Goal: Communication & Community: Ask a question

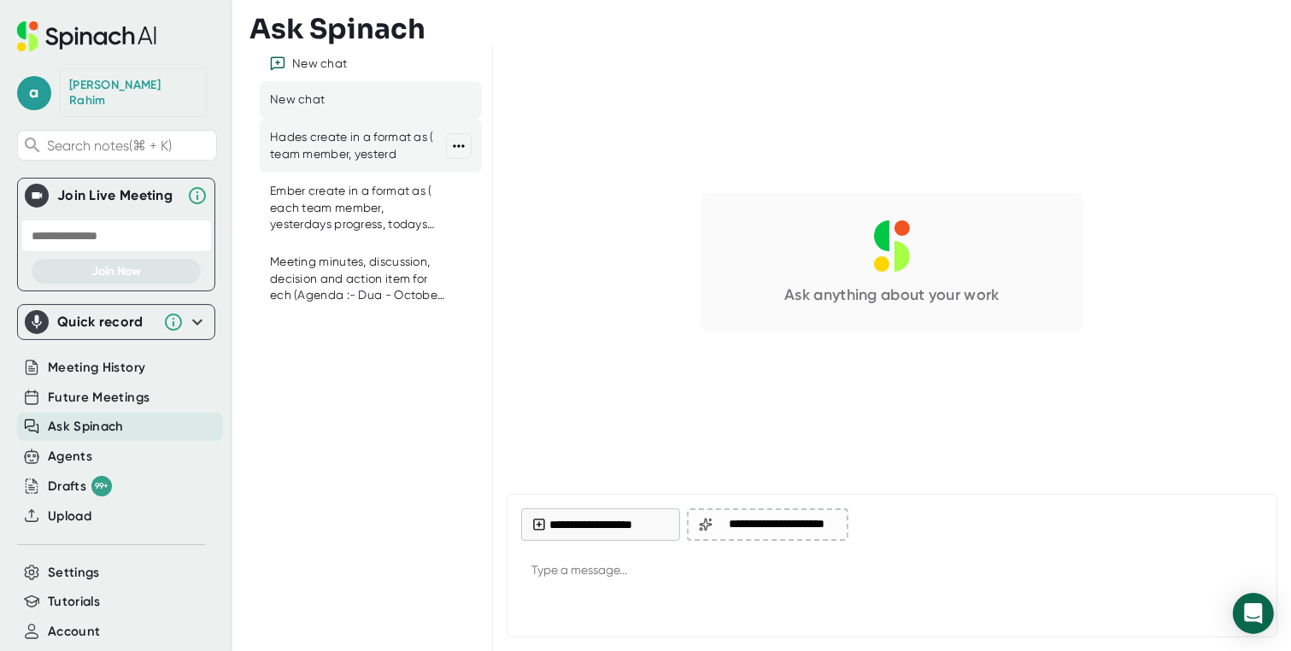
click at [339, 141] on div "Hades create in a format as ( team member, yesterd" at bounding box center [358, 145] width 176 height 33
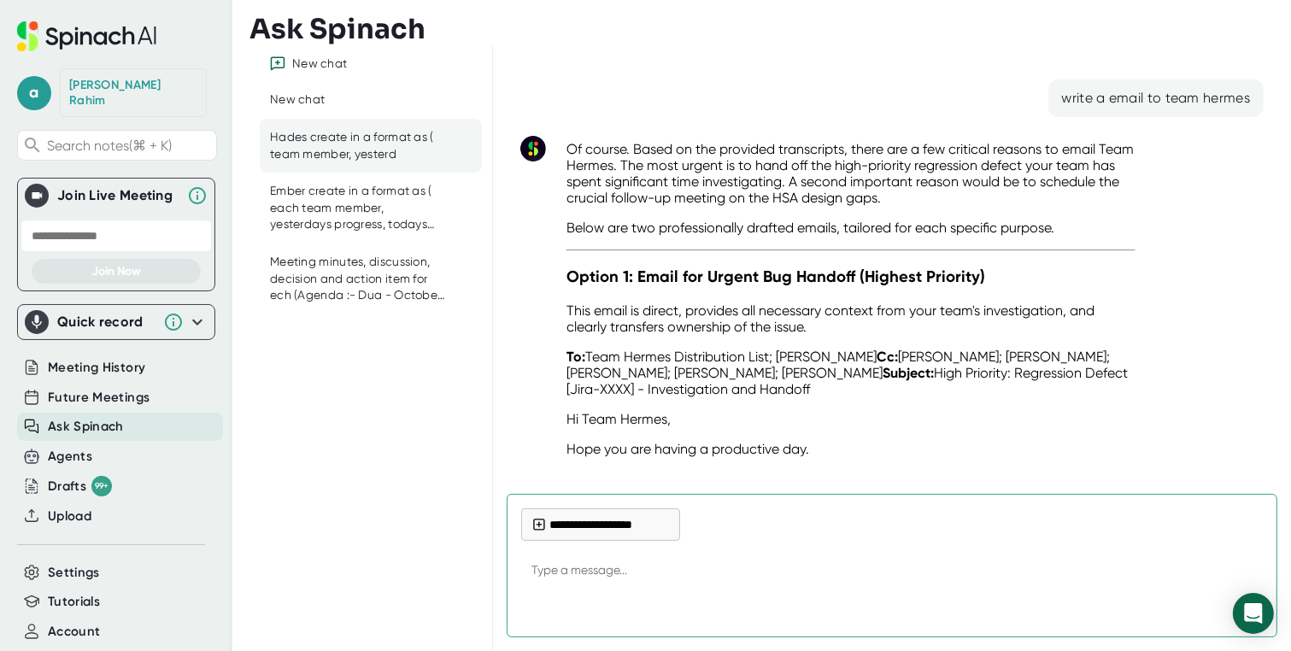
scroll to position [36660, 0]
drag, startPoint x: 677, startPoint y: 233, endPoint x: 899, endPoint y: 275, distance: 225.2
drag, startPoint x: 899, startPoint y: 273, endPoint x: 599, endPoint y: 192, distance: 310.6
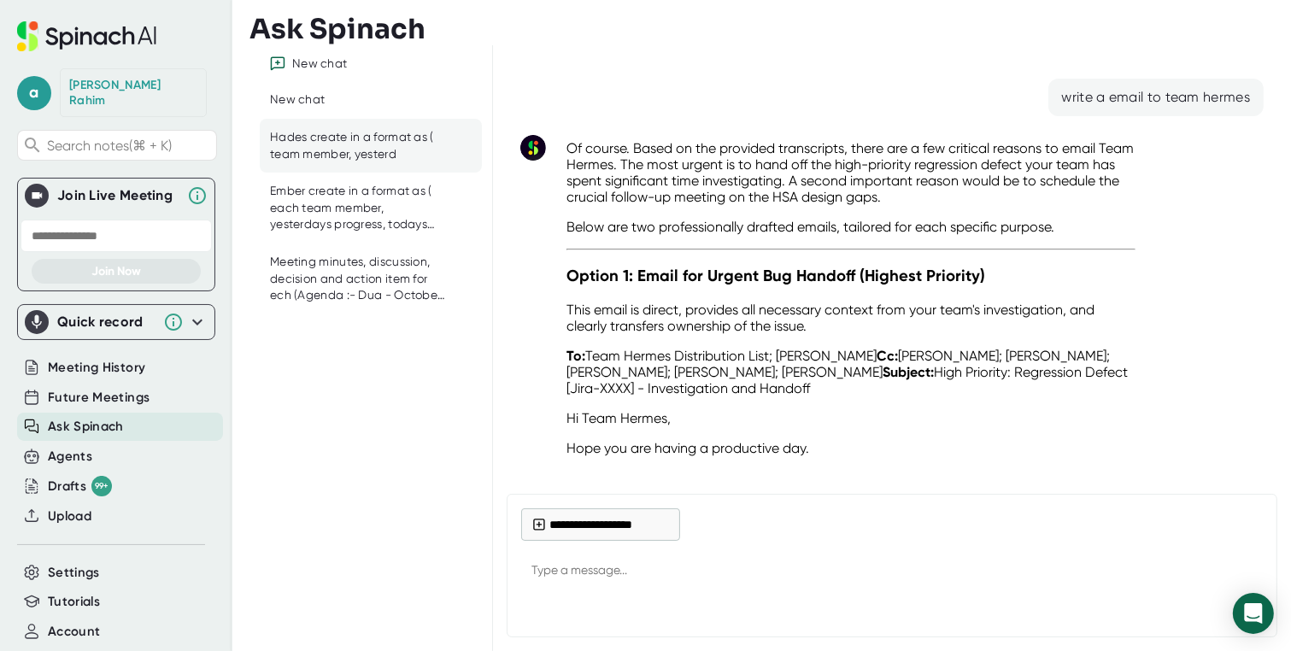
copy ol "Non-Prorated Scenarios: Resolve the inconsistencies where prorated behavior is …"
click at [654, 577] on textarea at bounding box center [892, 571] width 742 height 41
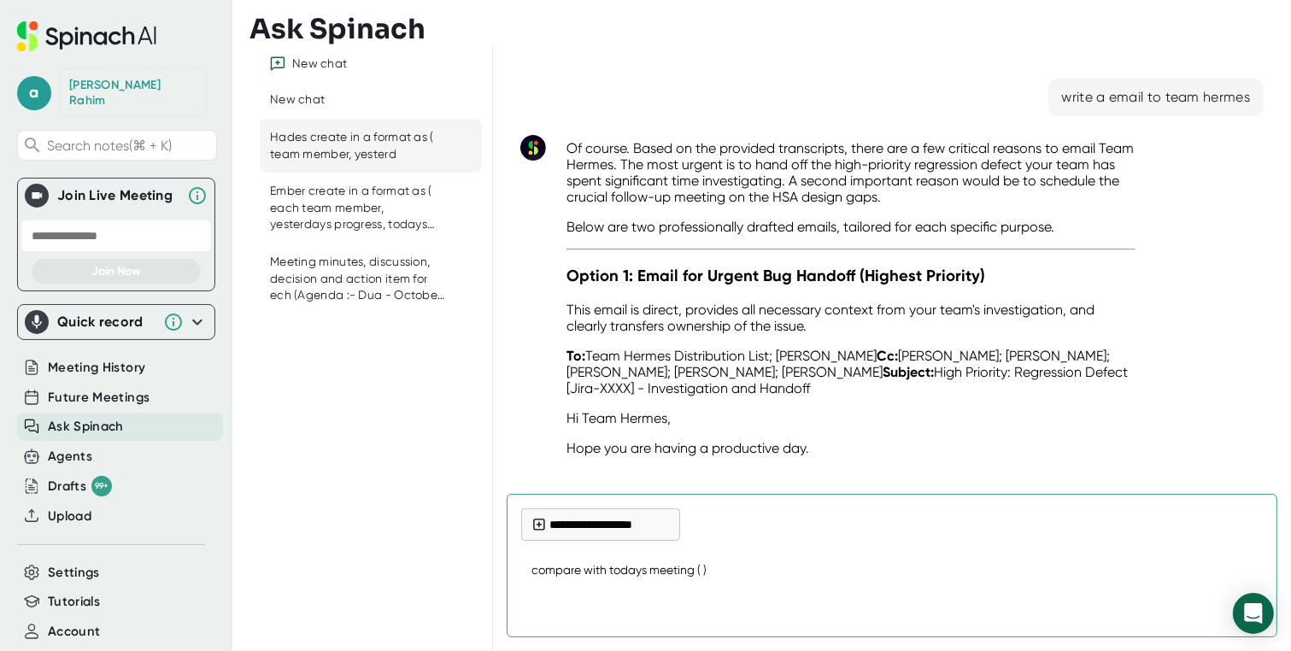
click at [704, 564] on textarea "compare with todays meeting ( )" at bounding box center [892, 571] width 742 height 41
paste textarea "Non-Prorated Scenarios: Resolve the inconsistencies where prorated behavior is …"
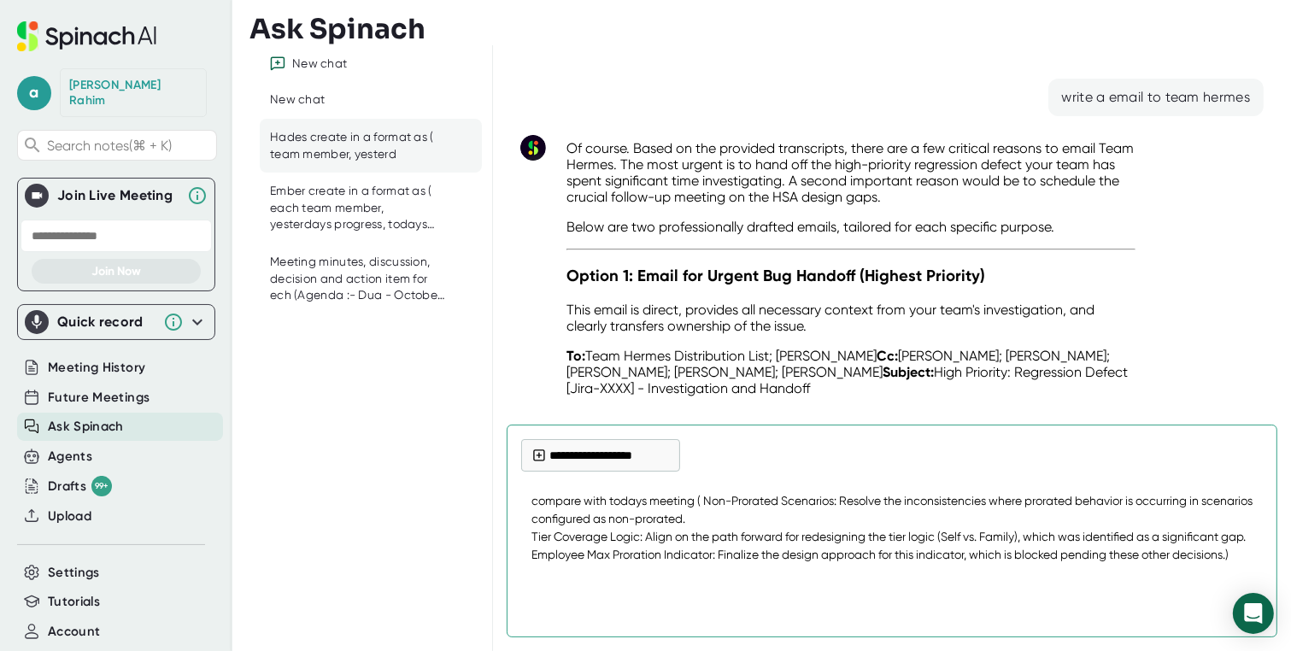
type textarea "compare with todays meeting ( Non-Prorated Scenarios: Resolve the inconsistenci…"
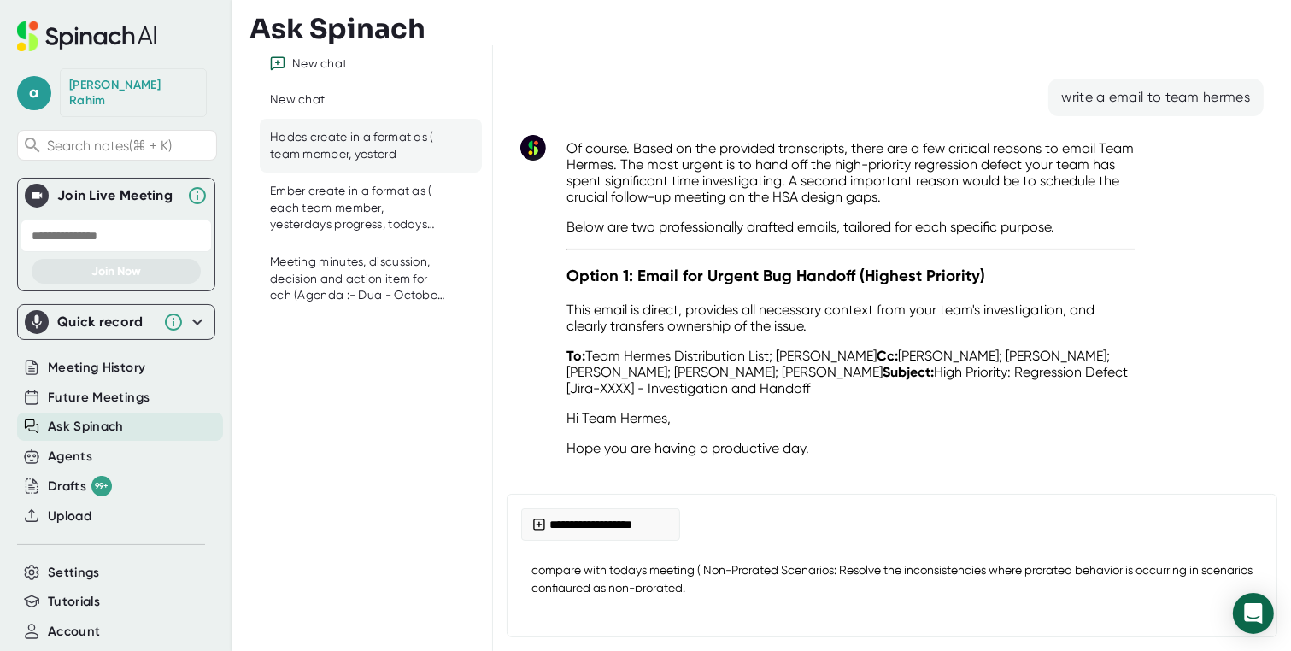
scroll to position [36829, 0]
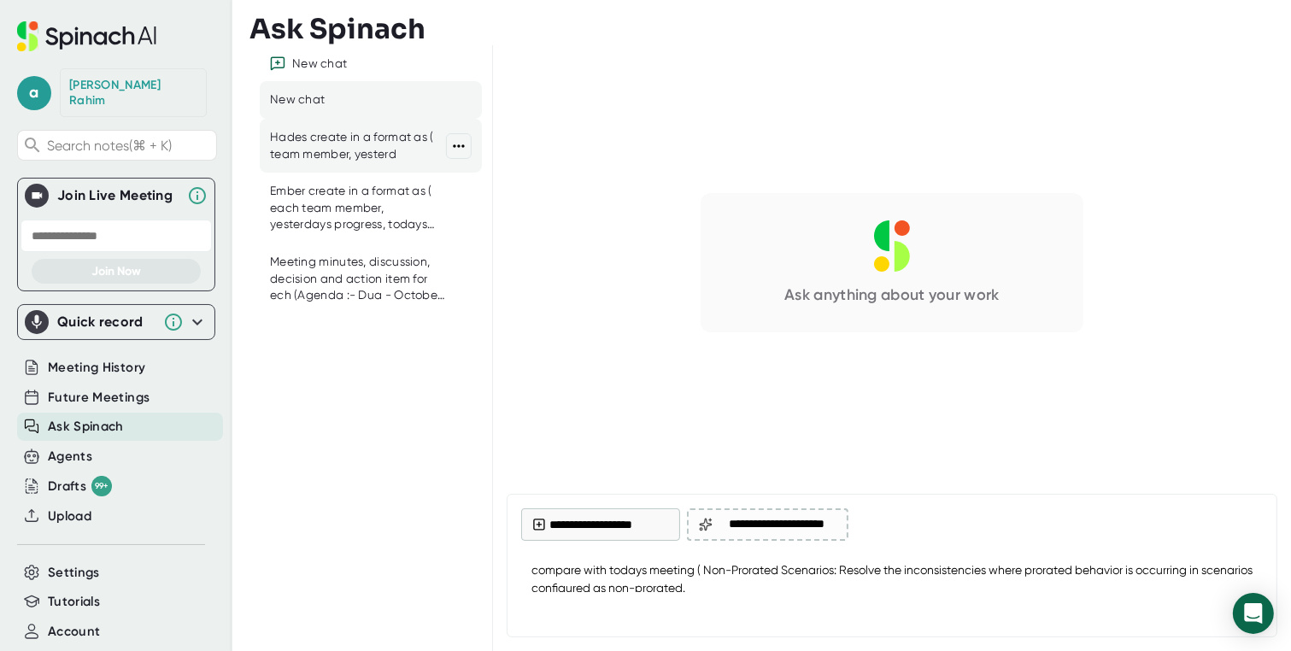
click at [329, 155] on div "Hades create in a format as ( team member, yesterd" at bounding box center [358, 145] width 176 height 33
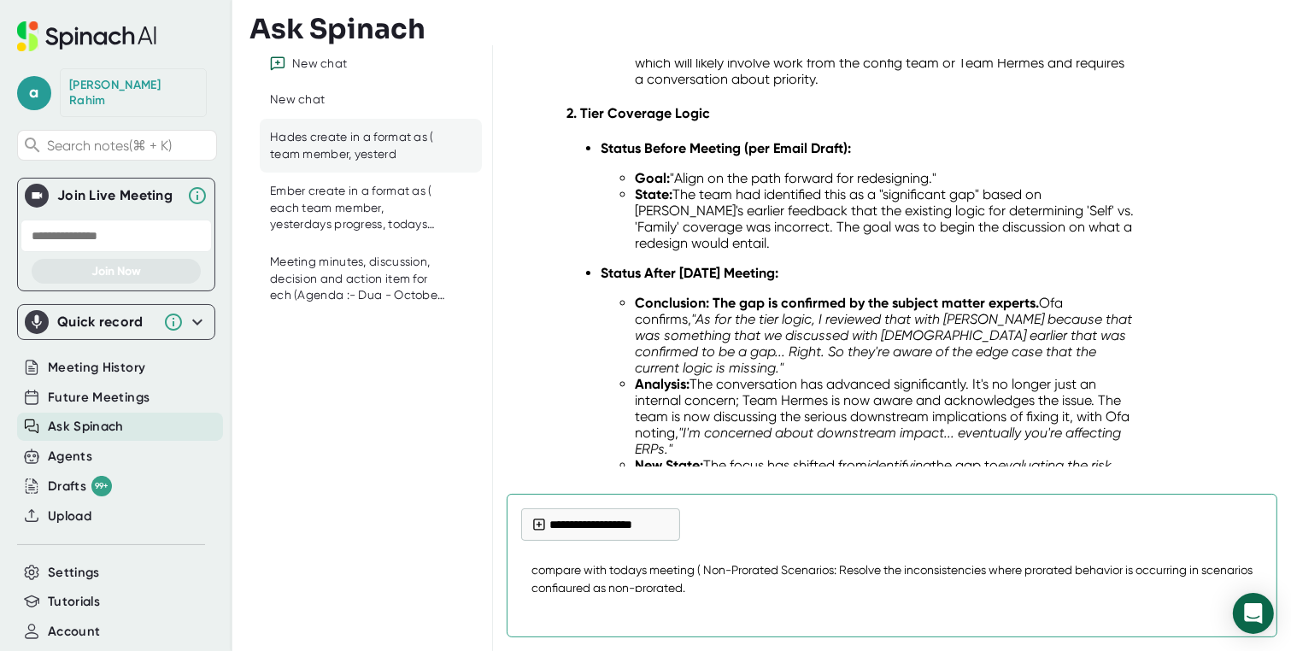
scroll to position [38930, 0]
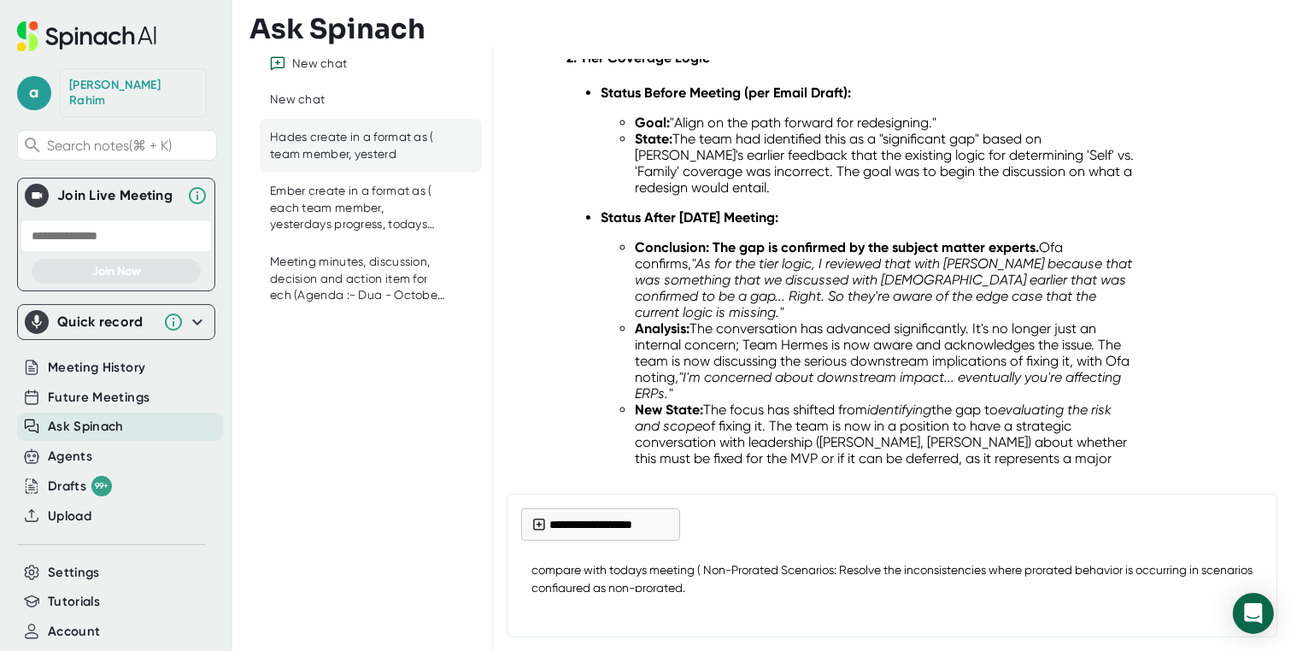
drag, startPoint x: 1060, startPoint y: 323, endPoint x: 932, endPoint y: 306, distance: 129.3
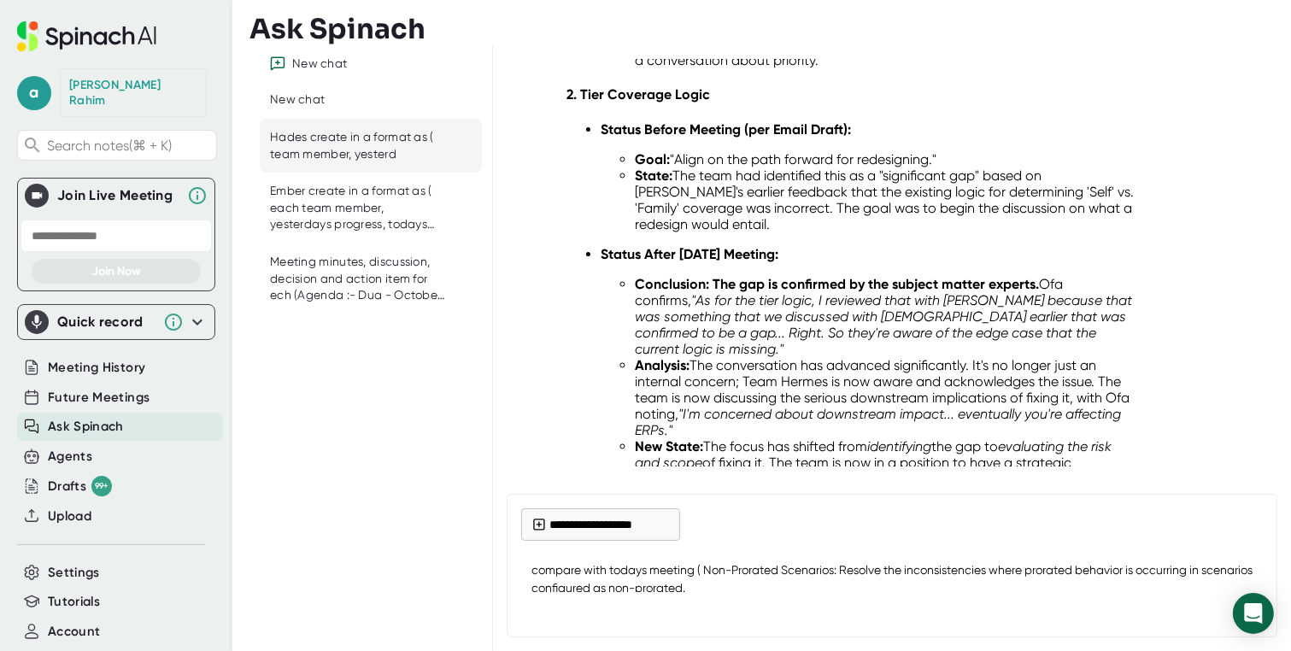
scroll to position [38753, 0]
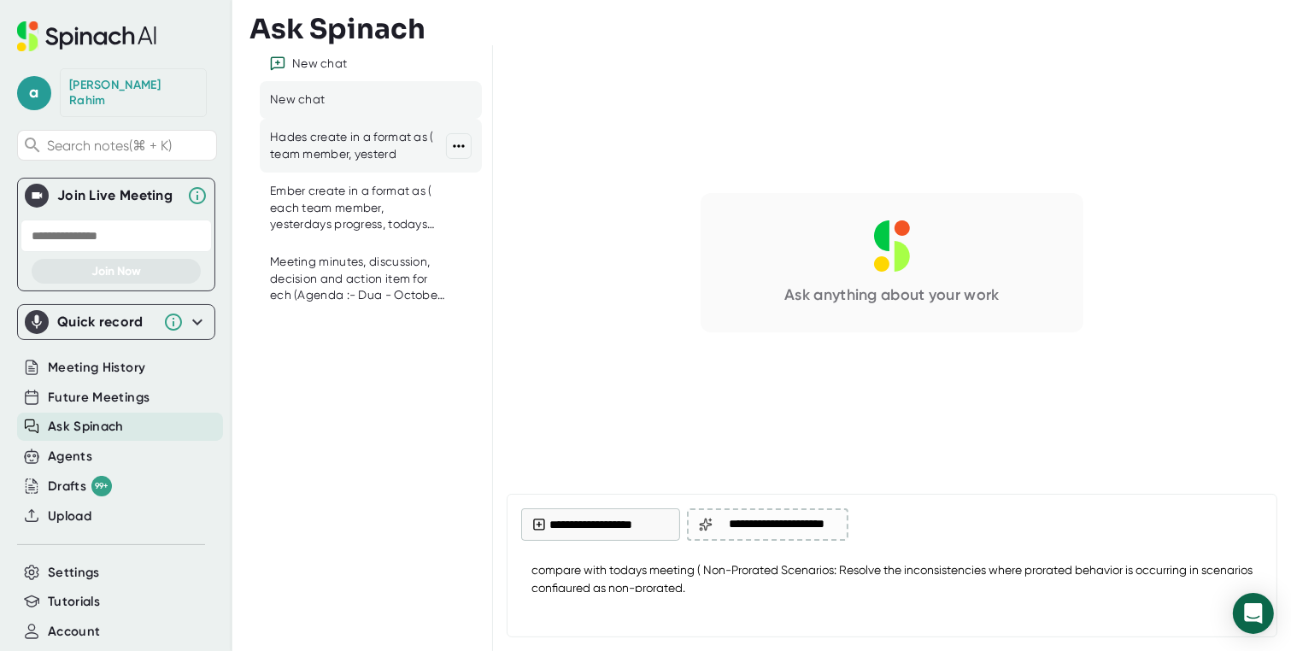
click at [368, 159] on div "Hades create in a format as ( team member, yesterd" at bounding box center [358, 145] width 176 height 33
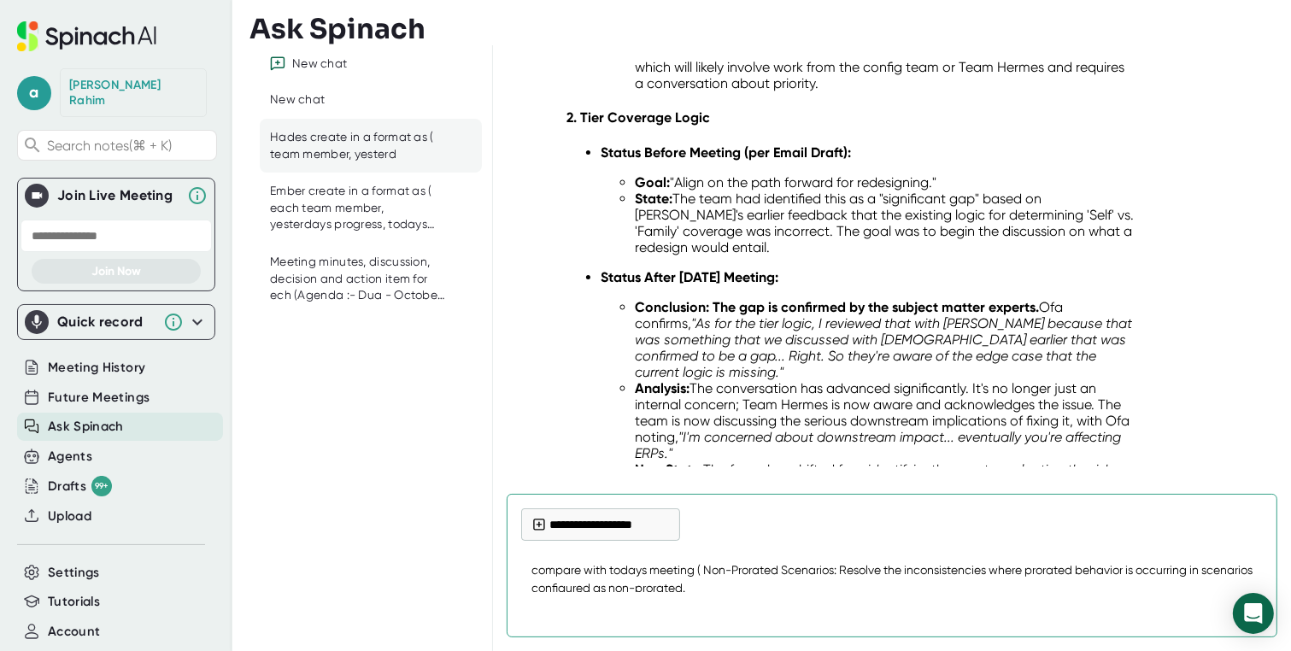
scroll to position [38937, 0]
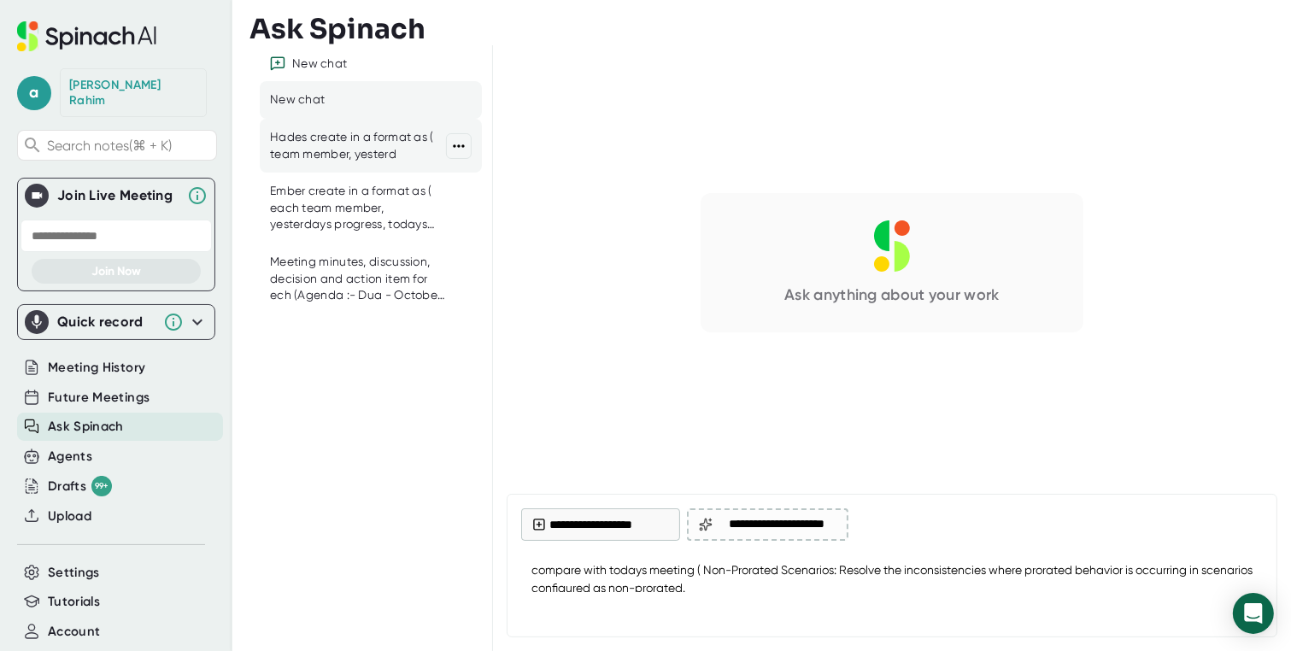
click at [340, 151] on div "Hades create in a format as ( team member, yesterd" at bounding box center [358, 145] width 176 height 33
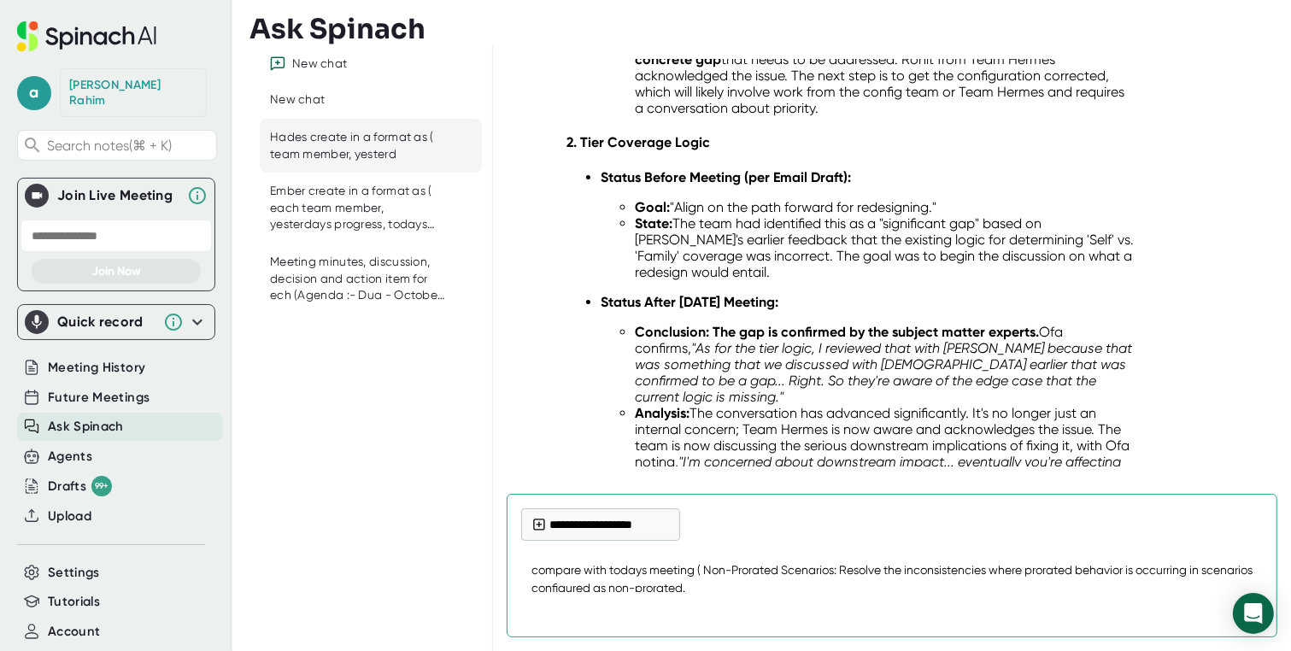
scroll to position [38937, 0]
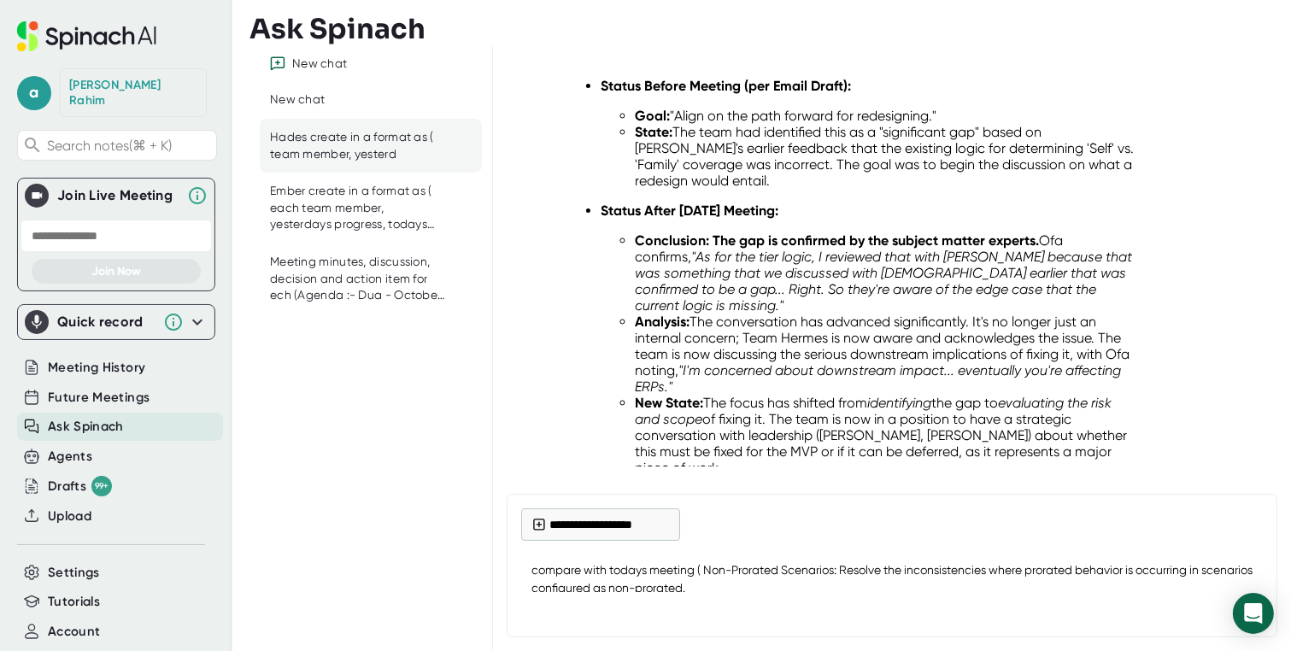
drag, startPoint x: 1040, startPoint y: 263, endPoint x: 752, endPoint y: 263, distance: 287.9
copy li "eam [PERSON_NAME] to fix the proration configuration"
